Goal: Task Accomplishment & Management: Use online tool/utility

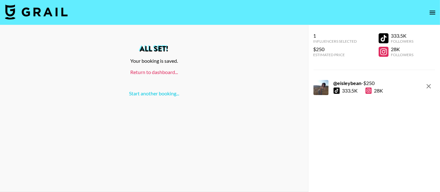
click at [171, 72] on link "Return to dashboard..." at bounding box center [154, 72] width 48 height 6
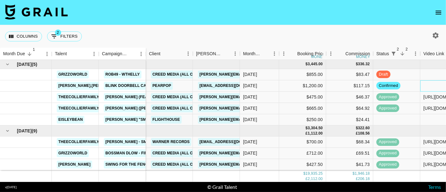
click at [425, 83] on div at bounding box center [443, 85] width 47 height 11
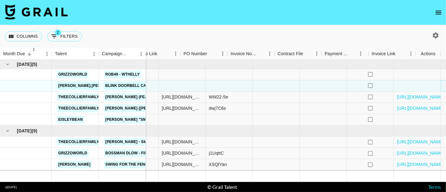
scroll to position [0, 286]
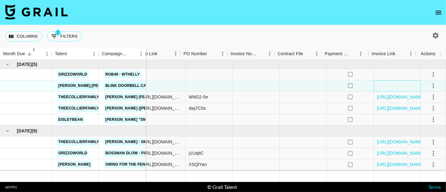
click at [392, 84] on div at bounding box center [396, 85] width 47 height 11
click at [282, 87] on div at bounding box center [302, 85] width 47 height 11
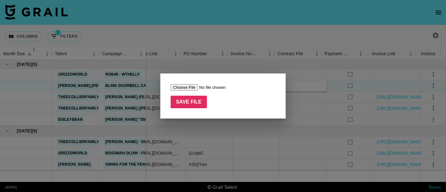
click at [187, 87] on input "file" at bounding box center [209, 87] width 79 height 7
type input "C:\fakepath\Complete_with_Docusign_Amazon_Blink_-_IA_-_M.pdf"
click at [188, 96] on input "Save File" at bounding box center [188, 102] width 36 height 13
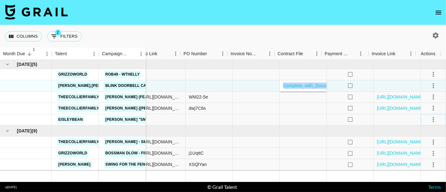
click at [432, 120] on icon "select merge strategy" at bounding box center [432, 119] width 1 height 5
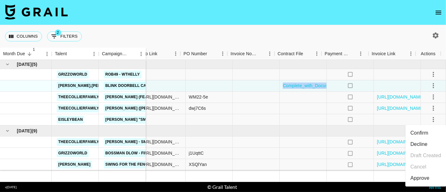
click at [428, 132] on li "Confirm" at bounding box center [425, 133] width 41 height 11
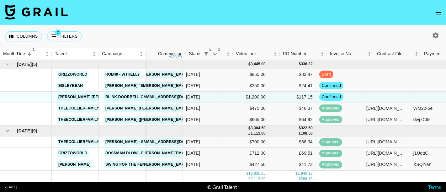
scroll to position [0, 0]
